Goal: Entertainment & Leisure: Consume media (video, audio)

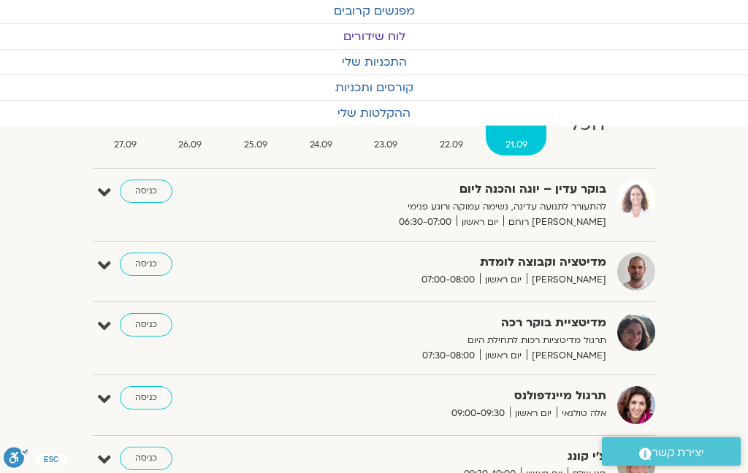
scroll to position [69, 0]
click at [367, 117] on link "ההקלטות שלי" at bounding box center [374, 114] width 748 height 25
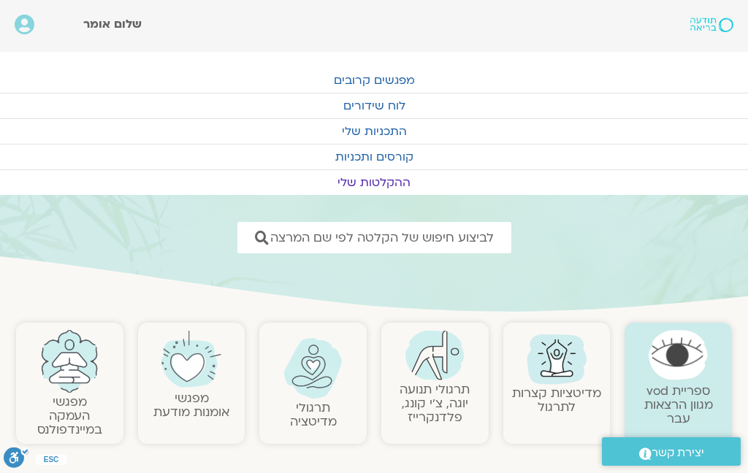
click at [437, 370] on img at bounding box center [434, 355] width 59 height 50
click at [441, 359] on img at bounding box center [434, 355] width 59 height 50
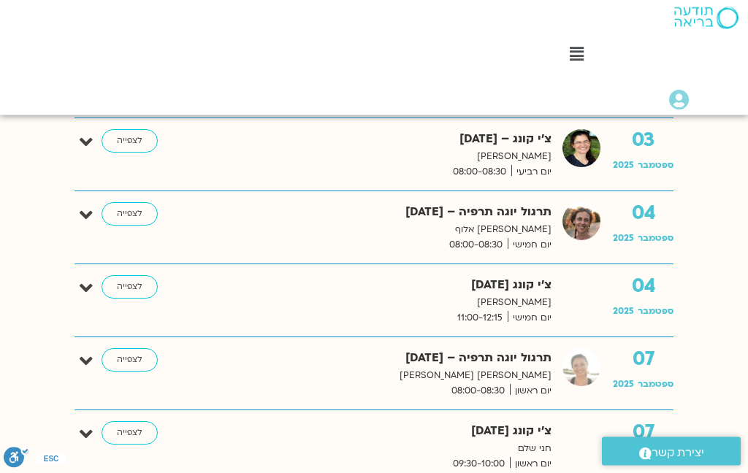
scroll to position [686, 0]
click at [137, 364] on link "לצפייה" at bounding box center [130, 359] width 56 height 23
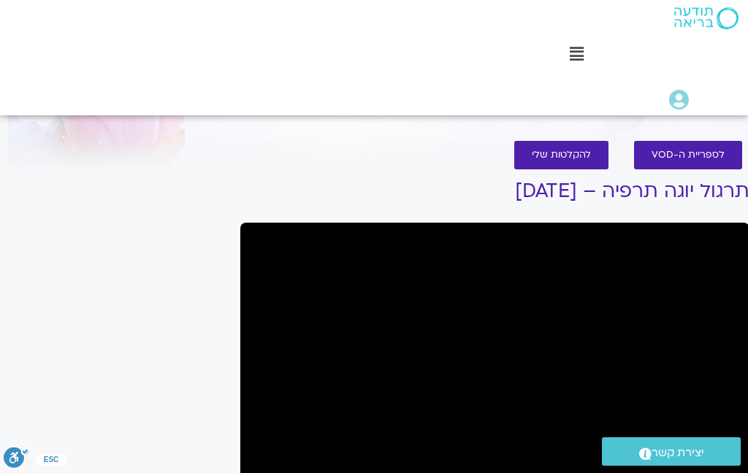
scroll to position [0, -5]
